Goal: Navigation & Orientation: Find specific page/section

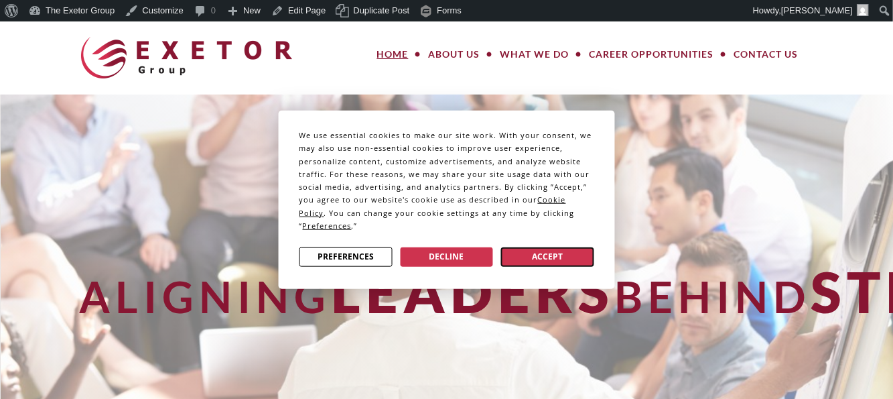
click at [551, 258] on button "Accept" at bounding box center [547, 256] width 93 height 19
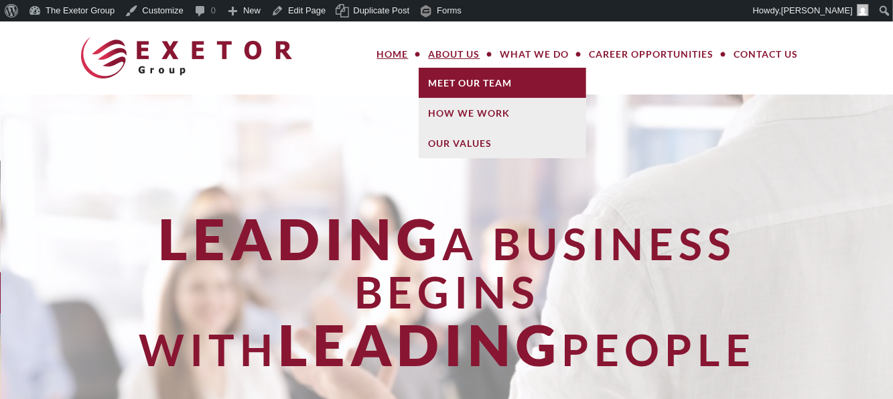
click at [452, 78] on link "Meet Our Team" at bounding box center [502, 83] width 167 height 30
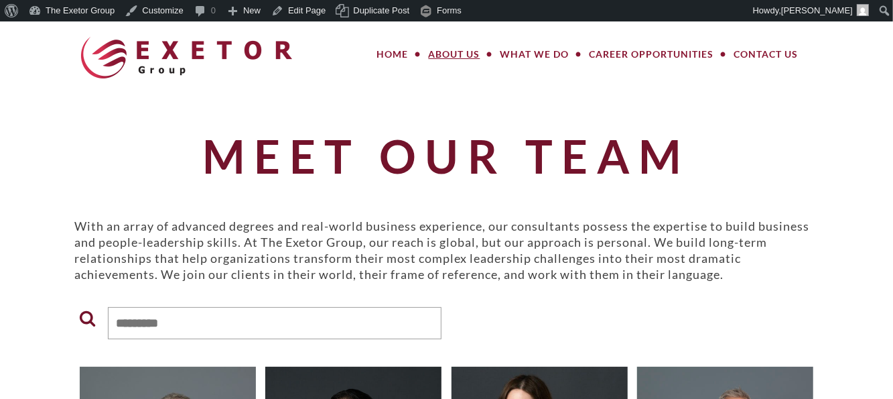
scroll to position [59, 0]
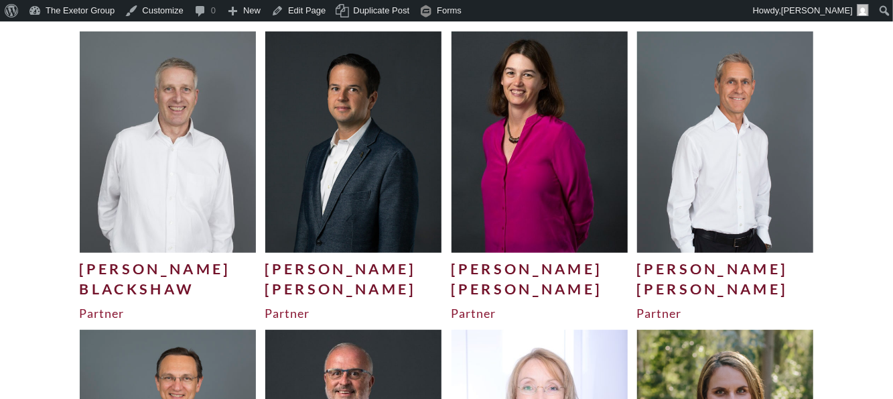
click at [484, 314] on div "Partner" at bounding box center [539, 313] width 177 height 16
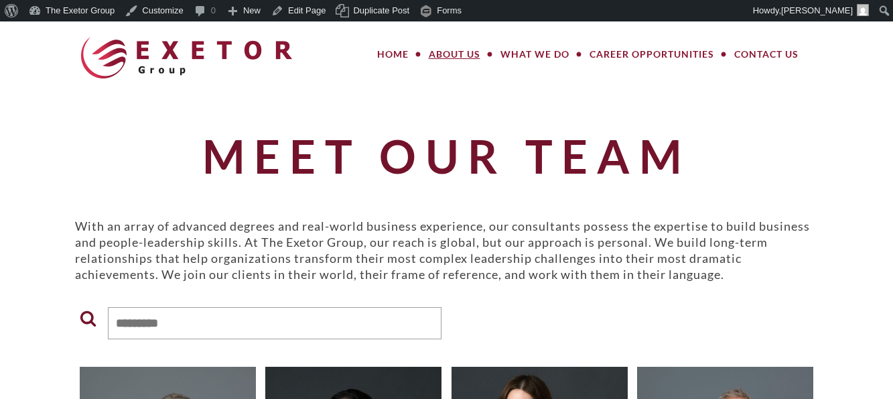
scroll to position [335, 0]
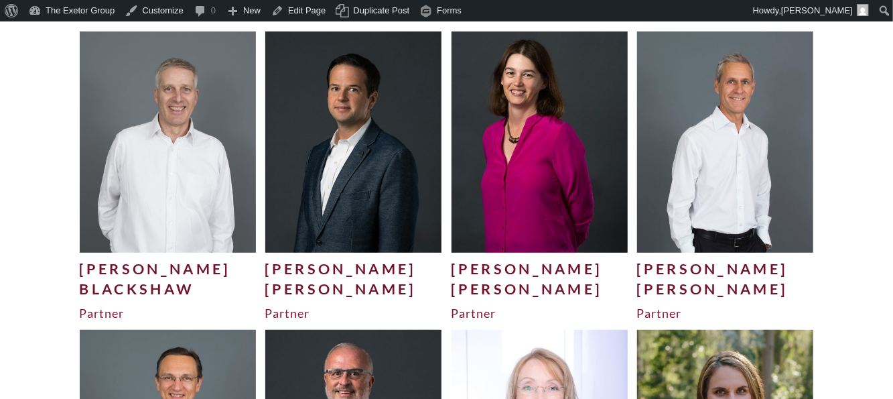
click at [495, 289] on div "[PERSON_NAME]" at bounding box center [539, 289] width 177 height 20
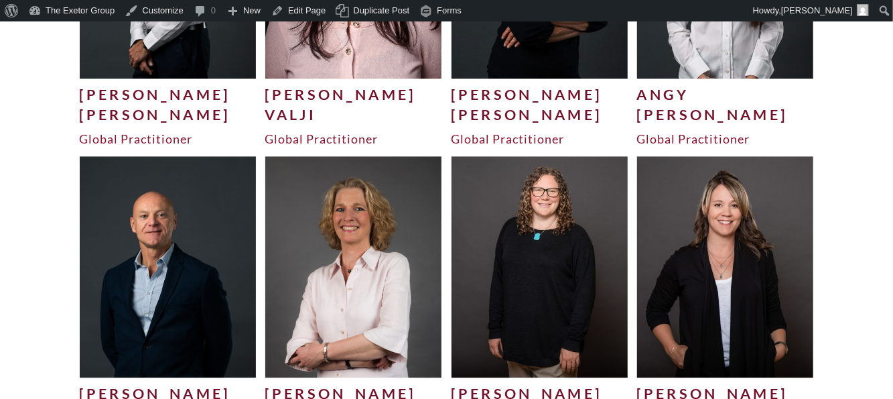
scroll to position [4086, 0]
